Goal: Browse casually: Explore the website without a specific task or goal

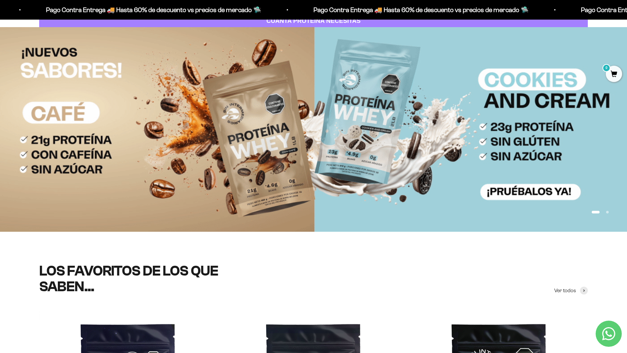
scroll to position [137, 0]
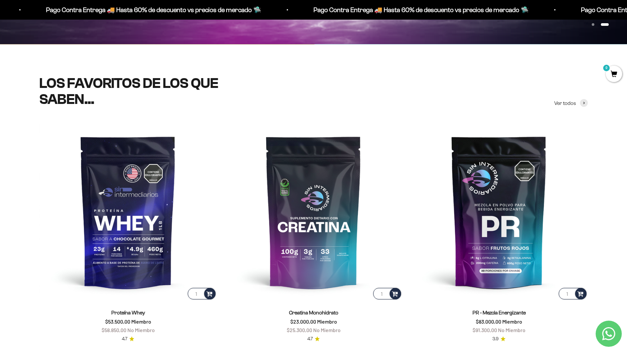
scroll to position [228, 0]
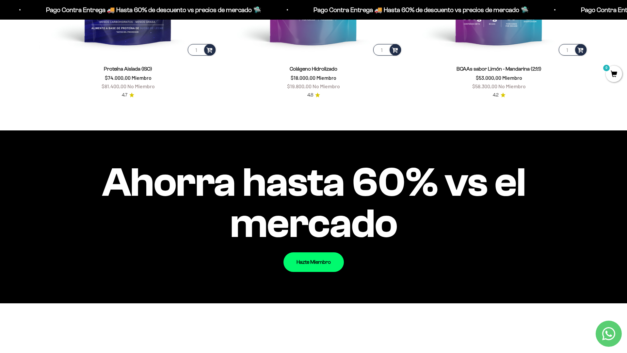
click at [605, 253] on div "Ahorra hasta 60% vs el mercado Hazte Miembro" at bounding box center [313, 216] width 627 height 173
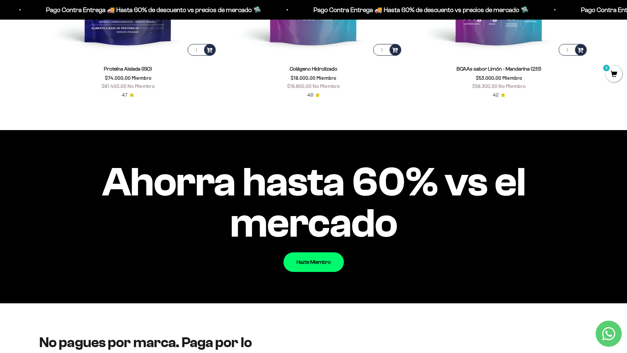
scroll to position [766, 0]
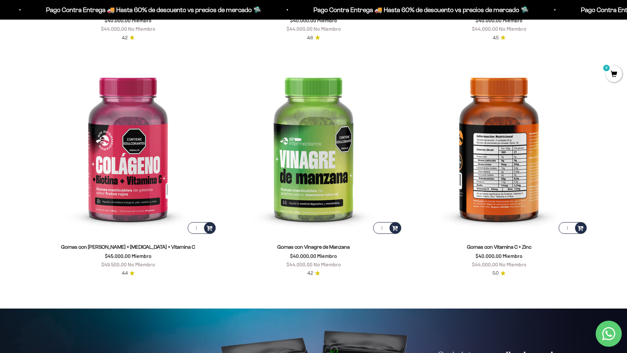
click at [627, 15] on html "Ir al contenido Pago Contra Entrega 🚚 Hasta 60% de descuento vs precios [PERSON…" at bounding box center [313, 310] width 627 height 3155
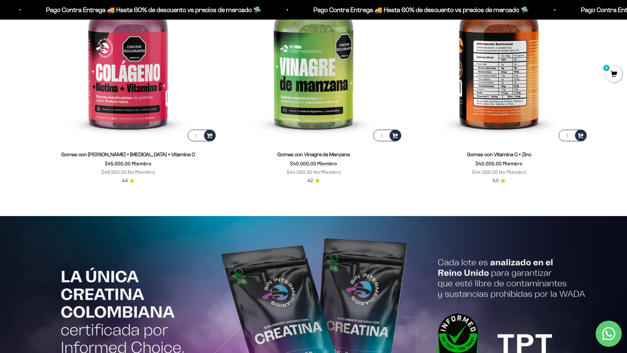
click at [627, 15] on html "Ir al contenido Pago Contra Entrega 🚚 Hasta 60% de descuento vs precios [PERSON…" at bounding box center [313, 218] width 627 height 3155
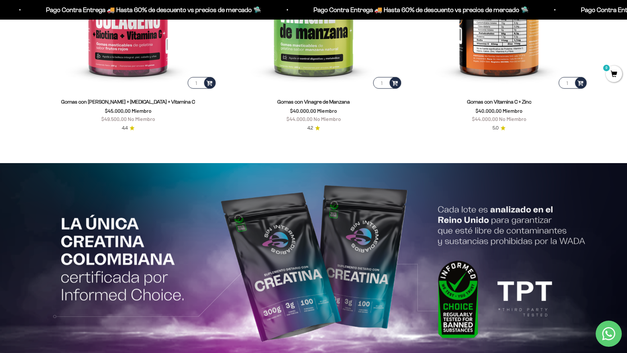
click at [627, 15] on html "Ir al contenido Pago Contra Entrega 🚚 Hasta 60% de descuento vs precios [PERSON…" at bounding box center [313, 165] width 627 height 3155
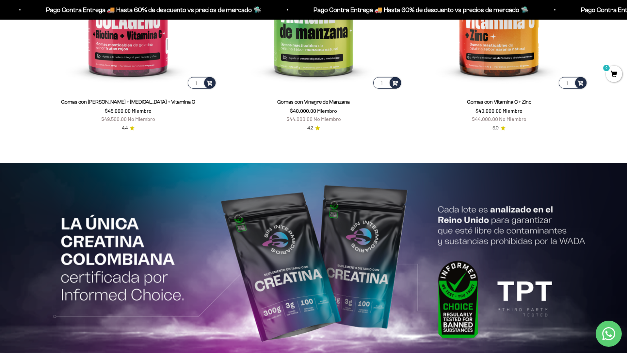
scroll to position [1458, 0]
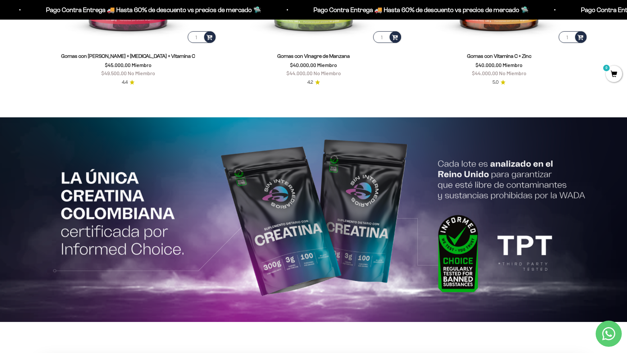
click at [201, 352] on html "Ir al contenido Pago Contra Entrega 🚚 Hasta 60% de descuento vs precios [PERSON…" at bounding box center [313, 119] width 627 height 3155
click at [627, 15] on html "Ir al contenido Pago Contra Entrega 🚚 Hasta 60% de descuento vs precios [PERSON…" at bounding box center [313, 119] width 627 height 3155
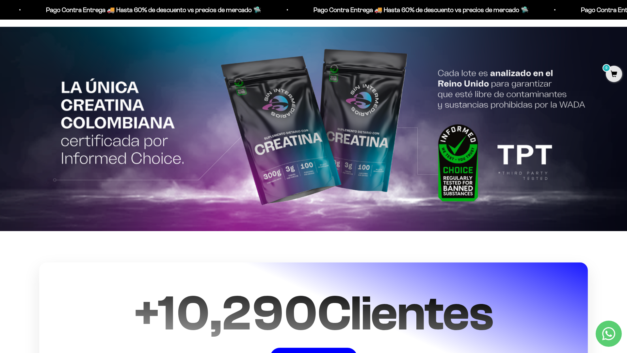
click at [627, 15] on html "Ir al contenido Pago Contra Entrega 🚚 Hasta 60% de descuento vs precios [PERSON…" at bounding box center [313, 29] width 627 height 3155
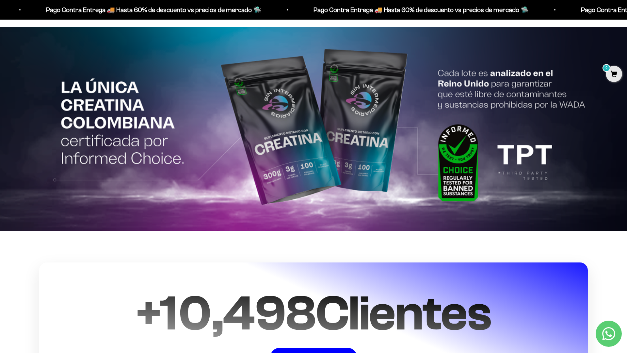
scroll to position [1638, 0]
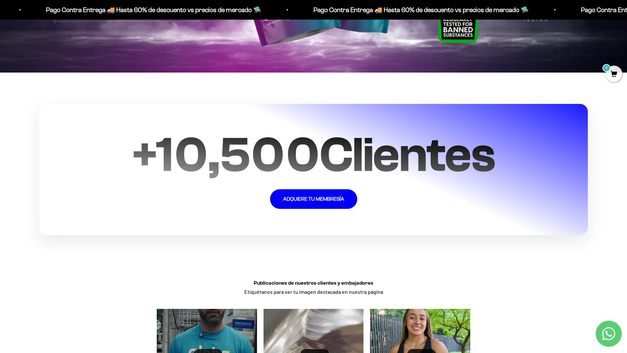
scroll to position [1706, 0]
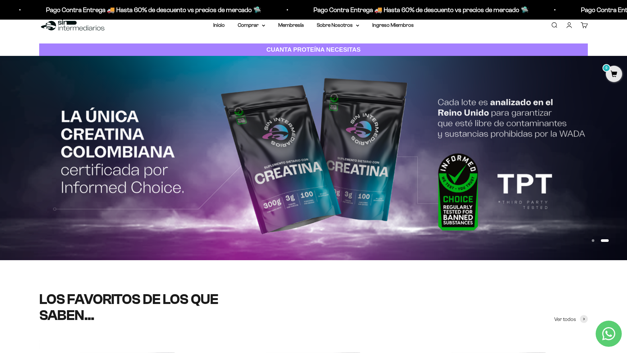
scroll to position [0, 0]
